Goal: Contribute content: Add original content to the website for others to see

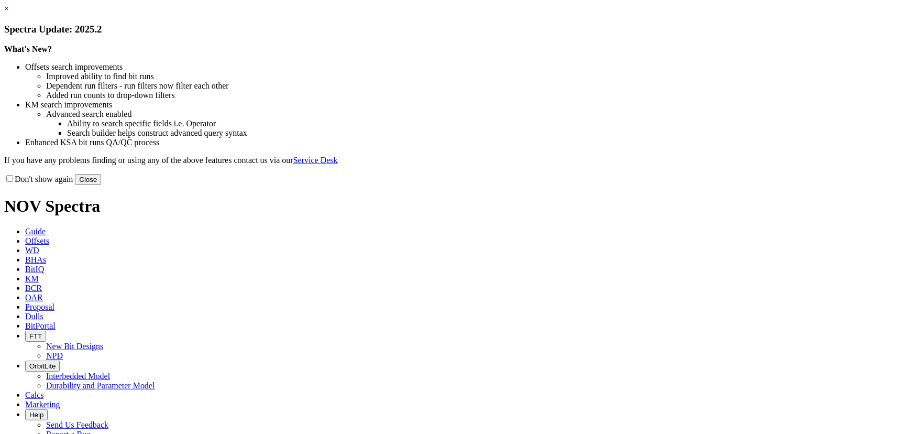
click at [101, 185] on button "Close" at bounding box center [88, 179] width 26 height 11
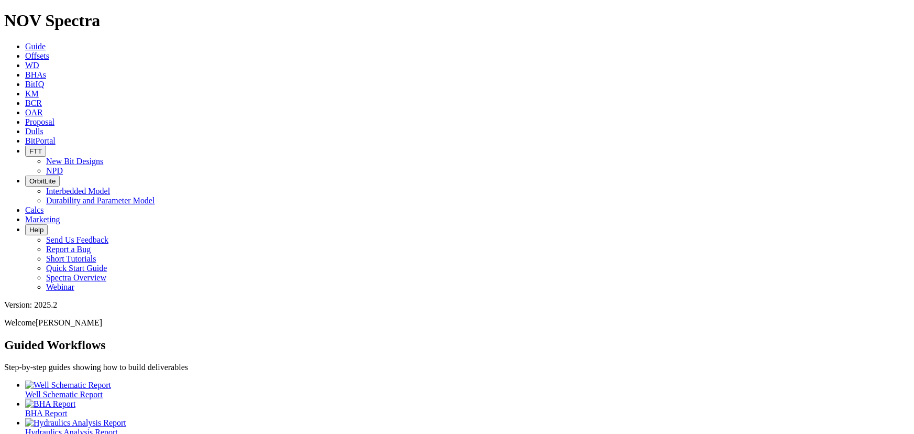
click at [43, 127] on span "Dulls" at bounding box center [34, 131] width 18 height 9
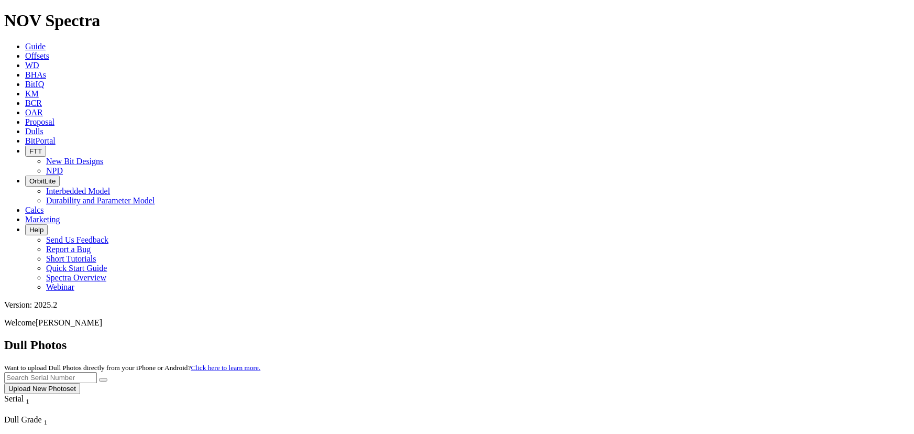
click at [80, 383] on button "Upload New Photoset" at bounding box center [42, 388] width 76 height 11
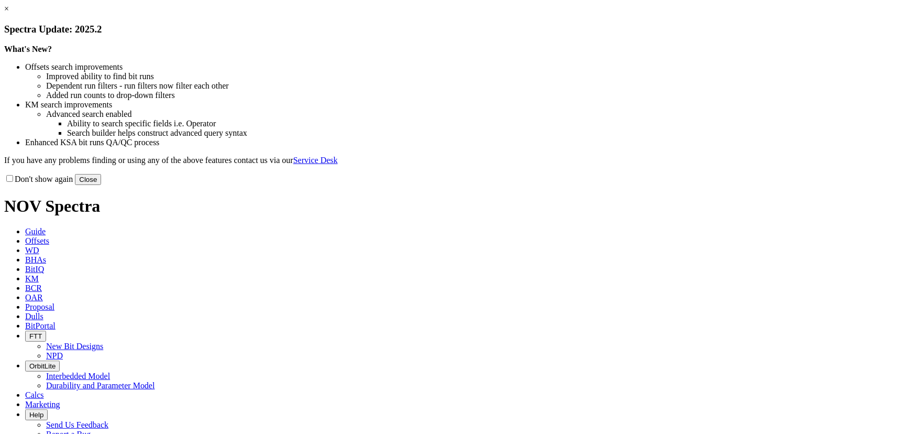
click at [101, 185] on button "Close" at bounding box center [88, 179] width 26 height 11
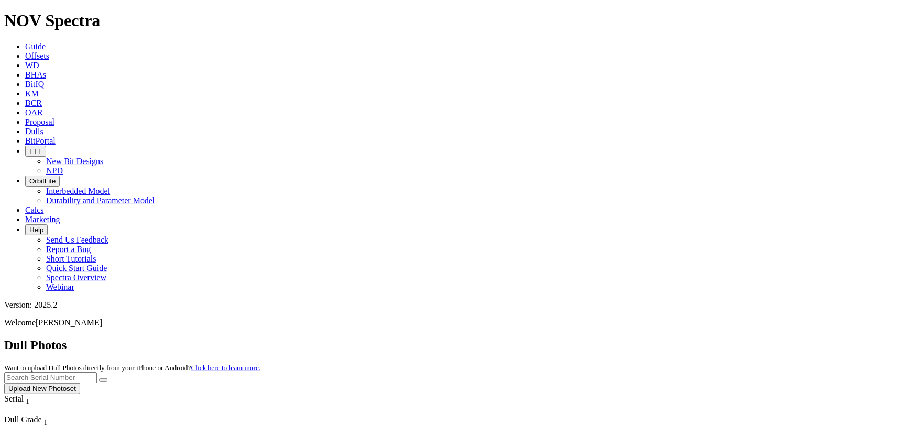
click at [80, 383] on button "Upload New Photoset" at bounding box center [42, 388] width 76 height 11
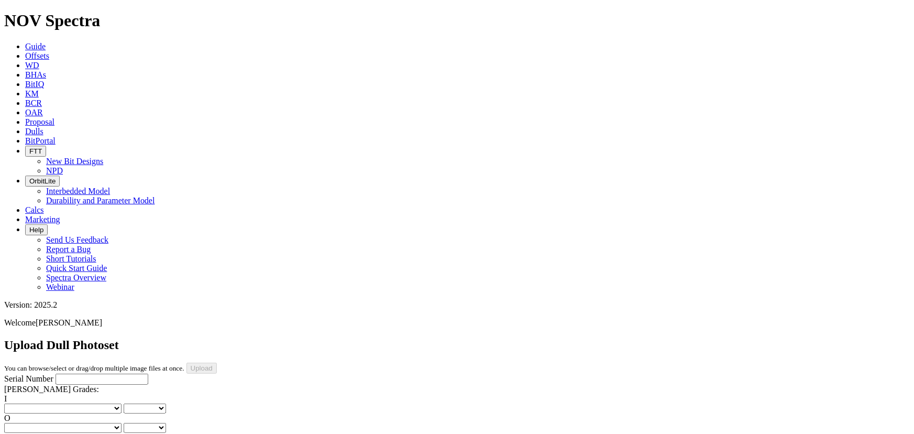
scroll to position [238, 0]
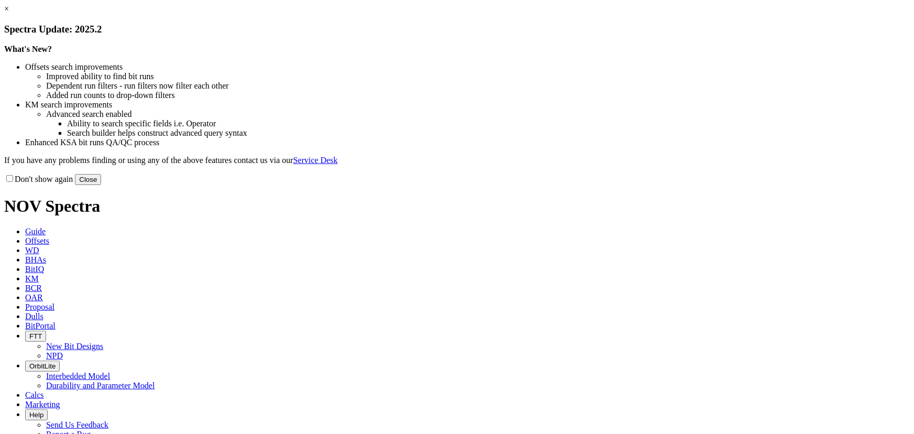
click at [101, 185] on button "Close" at bounding box center [88, 179] width 26 height 11
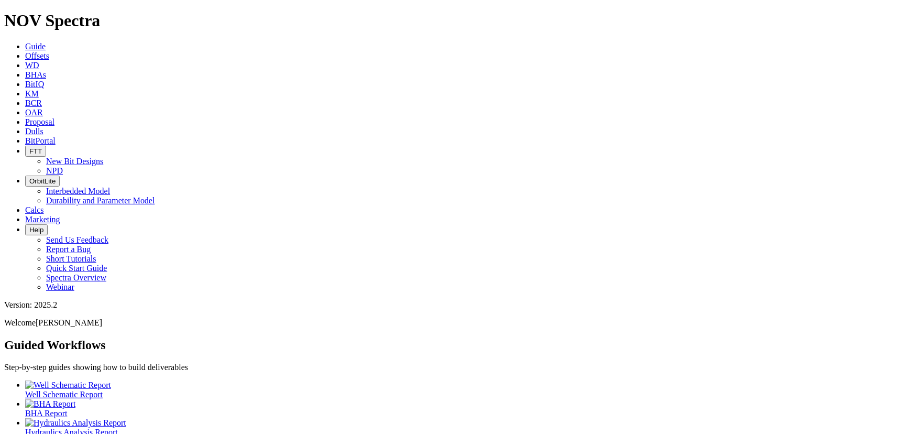
click at [25, 127] on icon at bounding box center [25, 131] width 0 height 9
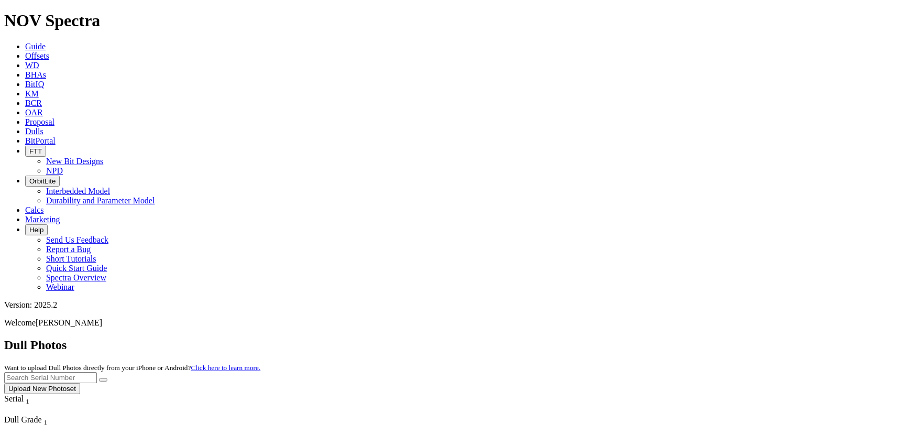
click at [723, 338] on div "Dull Photos Want to upload Dull Photos directly from your iPhone or Android? Cl…" at bounding box center [456, 366] width 905 height 56
click at [97, 372] on input "text" at bounding box center [50, 377] width 93 height 11
type input "A319086"
click at [99, 378] on button "submit" at bounding box center [103, 379] width 8 height 3
